Goal: Transaction & Acquisition: Subscribe to service/newsletter

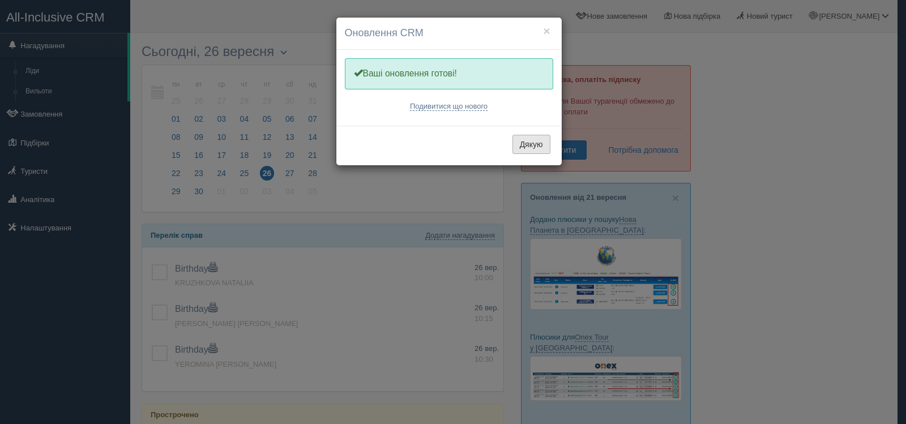
click at [527, 148] on button "Дякую" at bounding box center [531, 144] width 38 height 19
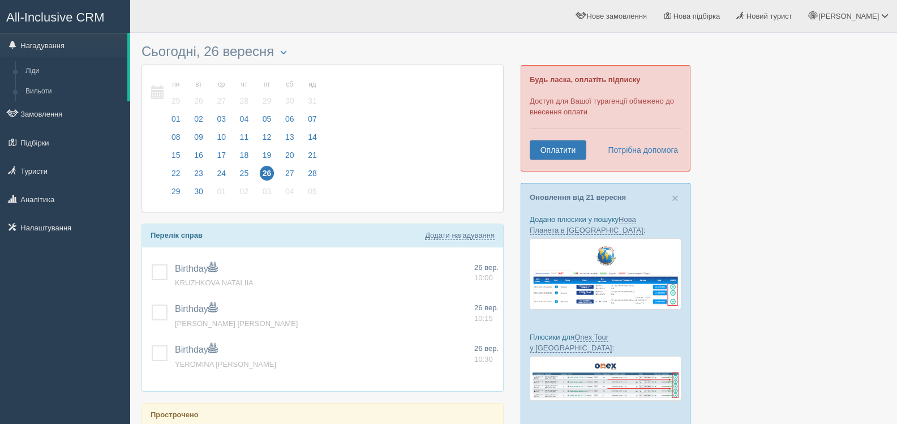
click at [549, 161] on div "Будь ласка, оплатіть підписку Доступ для Вашої турагенції обмежено до внесення …" at bounding box center [606, 118] width 170 height 106
click at [547, 151] on link "Оплатити" at bounding box center [558, 149] width 57 height 19
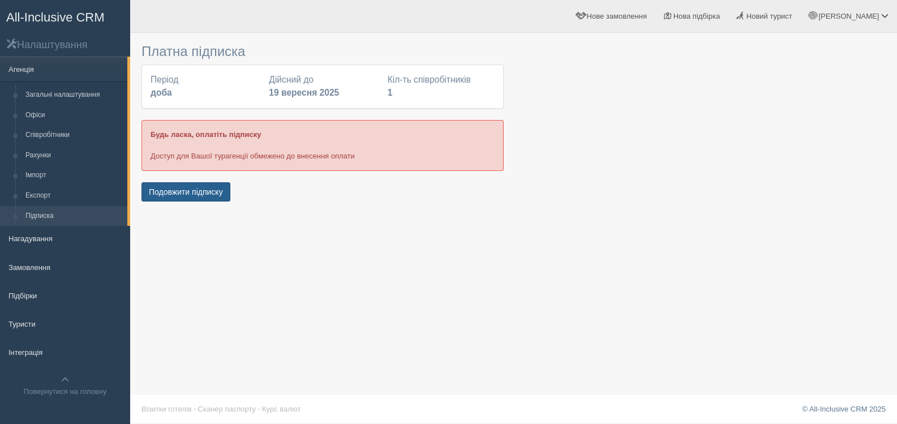
click at [187, 190] on button "Подовжити підписку" at bounding box center [186, 191] width 89 height 19
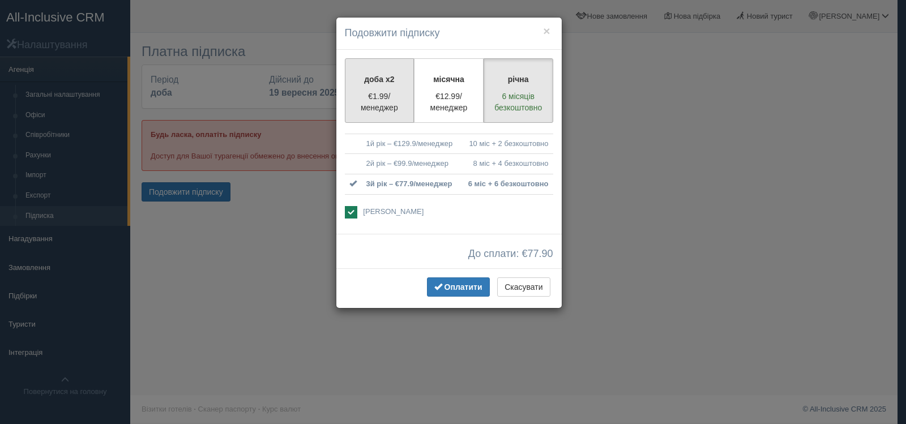
click at [367, 78] on p "доба x2" at bounding box center [379, 79] width 55 height 11
radio input "true"
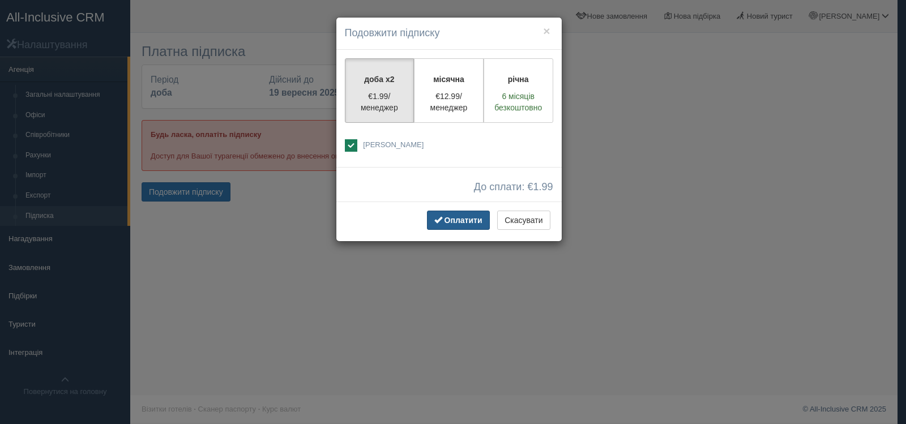
click at [462, 217] on span "Оплатити" at bounding box center [463, 220] width 38 height 9
